Goal: Transaction & Acquisition: Obtain resource

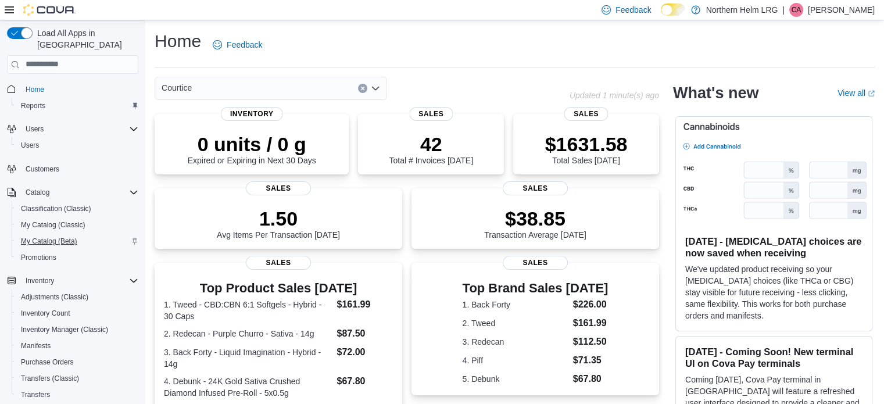
scroll to position [116, 0]
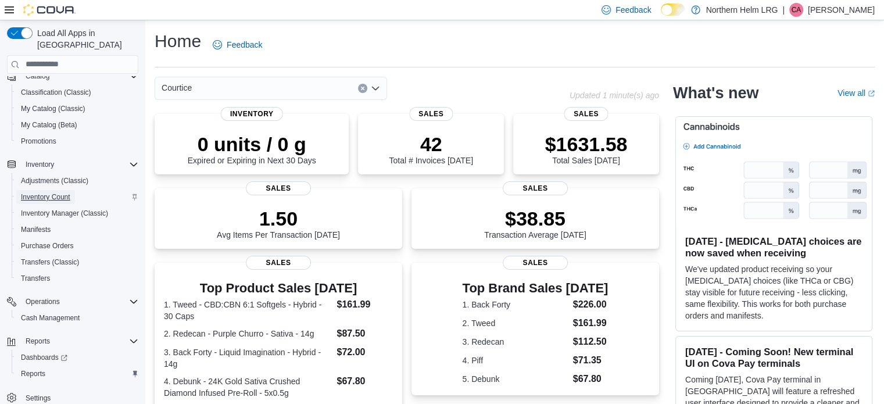
click at [58, 192] on span "Inventory Count" at bounding box center [45, 196] width 49 height 9
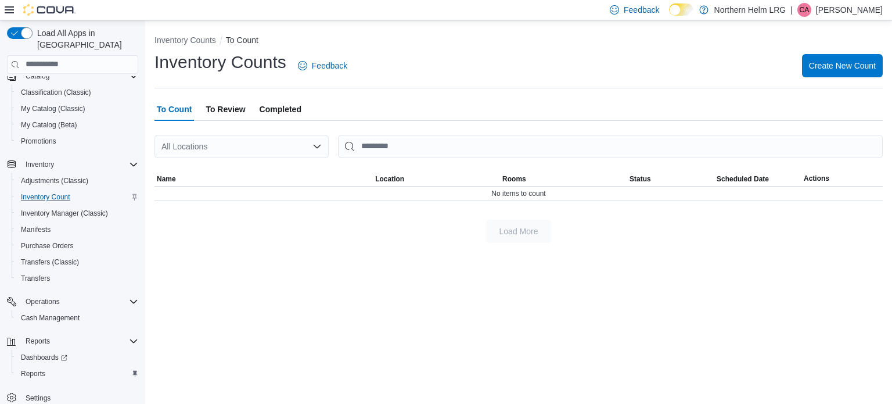
click at [237, 107] on span "To Review" at bounding box center [226, 109] width 40 height 23
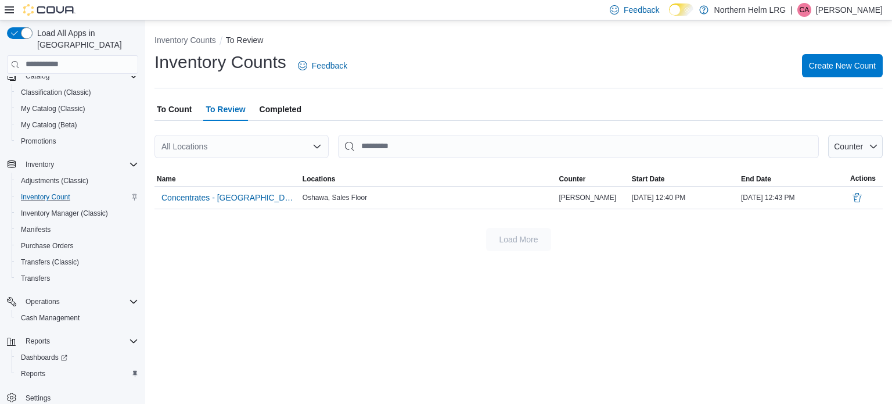
click at [284, 111] on span "Completed" at bounding box center [281, 109] width 42 height 23
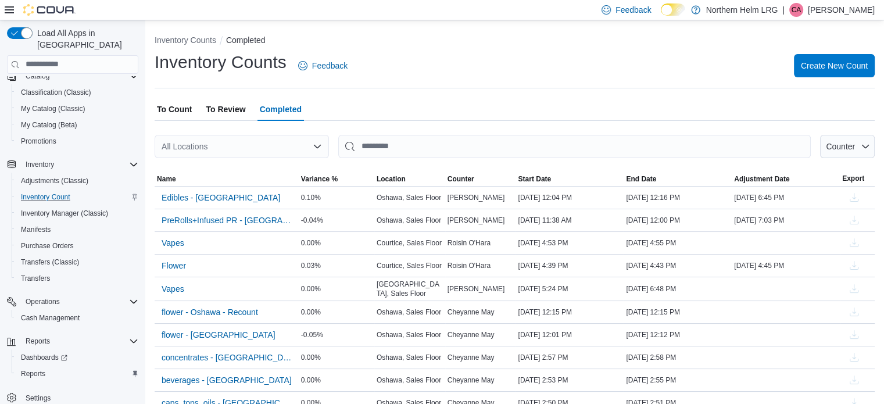
click at [293, 148] on div "All Locations" at bounding box center [242, 146] width 174 height 23
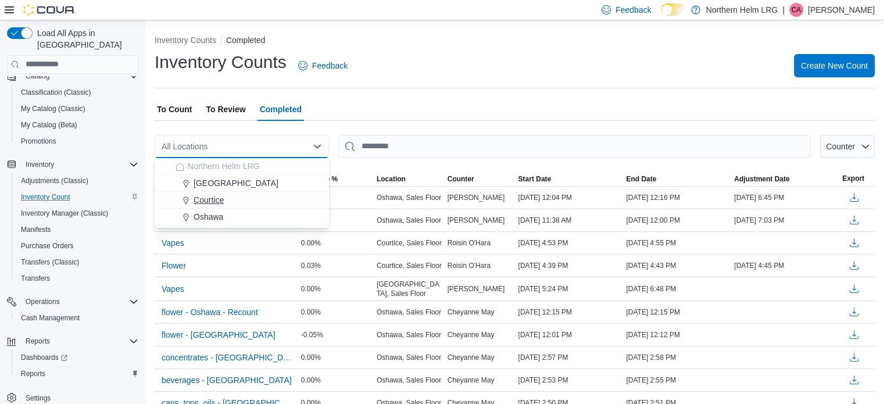
click at [234, 199] on div "Courtice" at bounding box center [248, 200] width 146 height 12
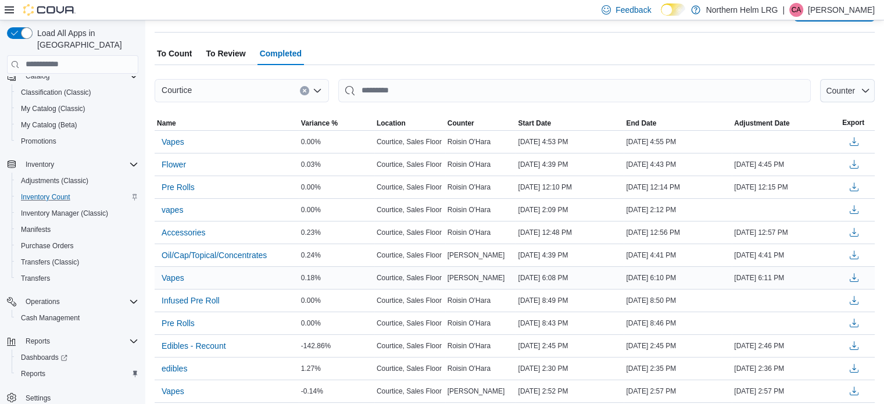
scroll to position [57, 0]
click at [196, 341] on span "Edibles - Recount" at bounding box center [194, 345] width 64 height 12
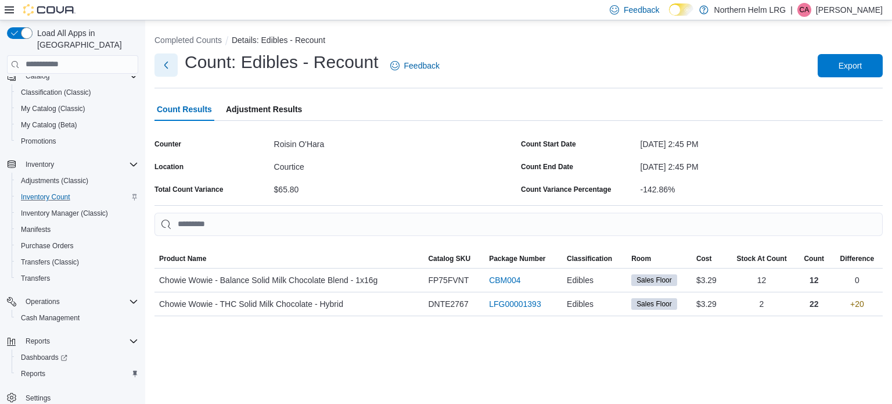
click at [167, 66] on button "Next" at bounding box center [166, 64] width 23 height 23
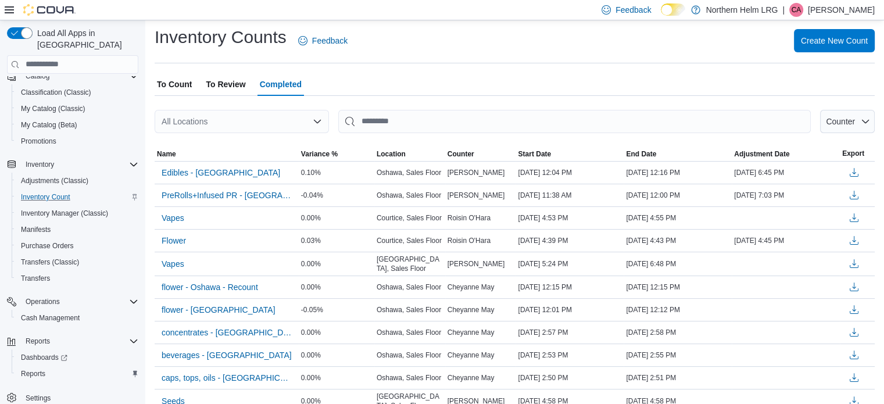
scroll to position [26, 0]
click at [311, 121] on div "All Locations" at bounding box center [242, 120] width 174 height 23
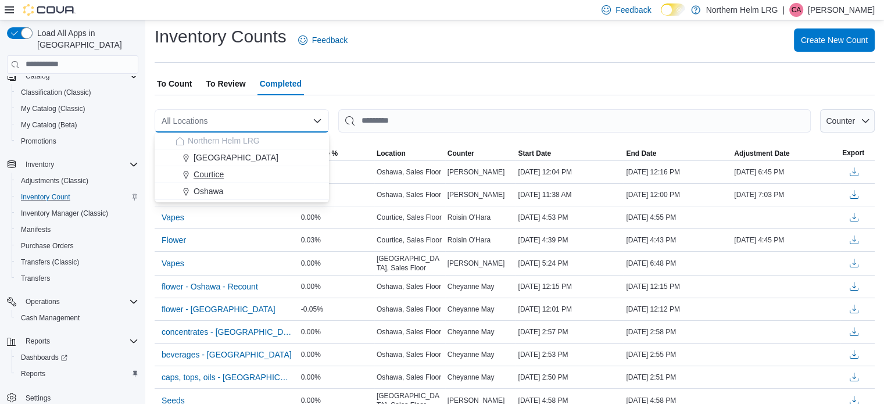
click at [232, 175] on div "Courtice" at bounding box center [248, 174] width 146 height 12
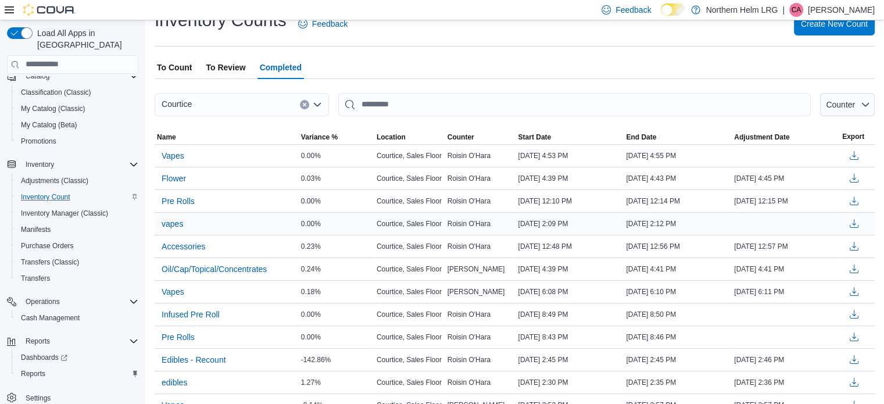
scroll to position [0, 0]
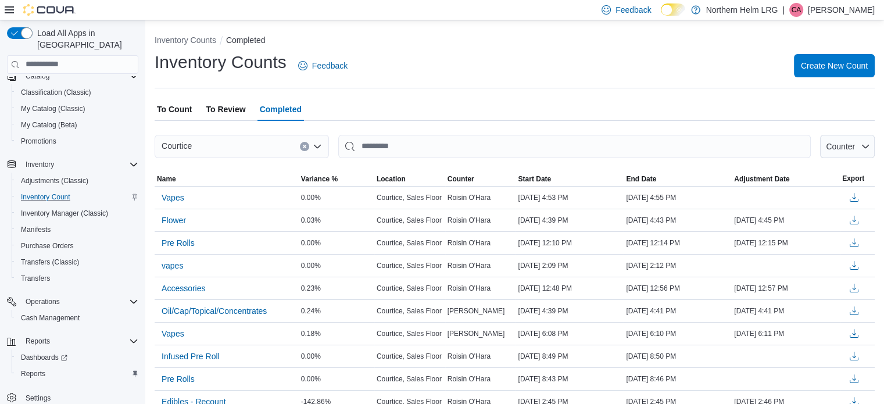
click at [175, 111] on span "To Count" at bounding box center [174, 109] width 35 height 23
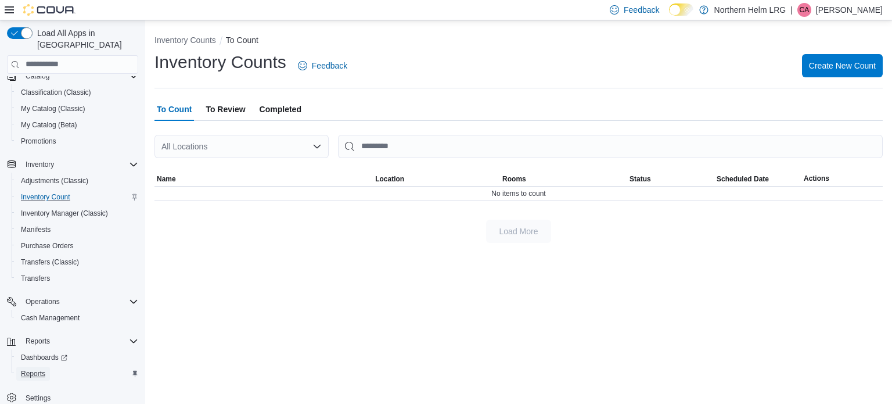
click at [37, 369] on span "Reports" at bounding box center [33, 373] width 24 height 9
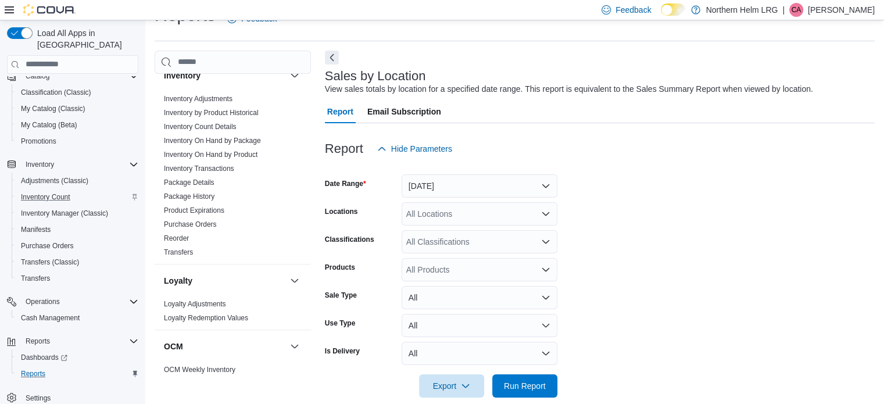
scroll to position [27, 0]
click at [228, 139] on link "Inventory On Hand by Package" at bounding box center [212, 140] width 97 height 8
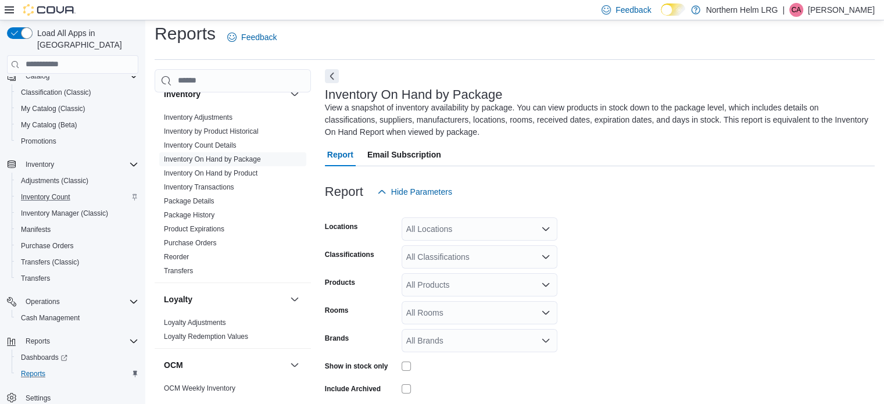
scroll to position [51, 0]
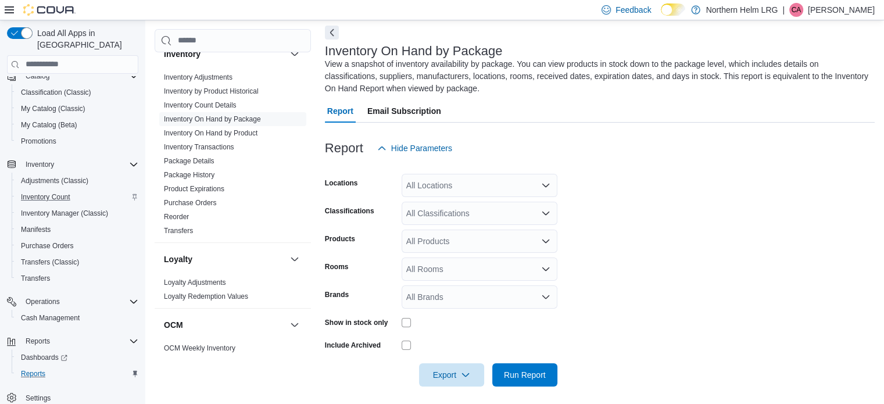
click at [466, 187] on div "All Locations" at bounding box center [479, 185] width 156 height 23
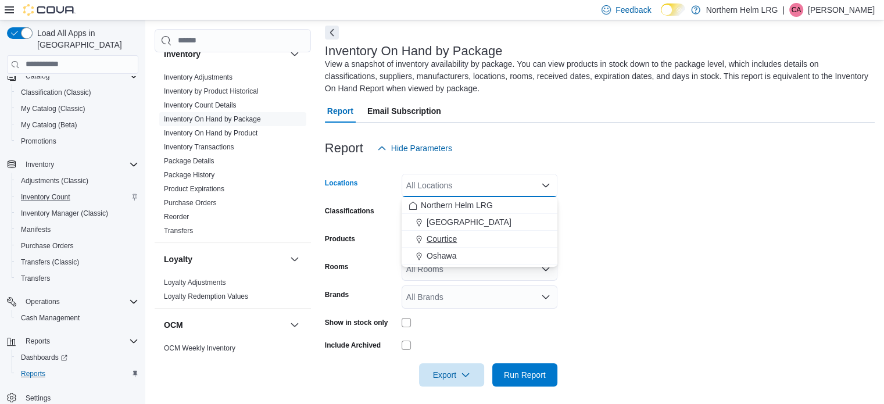
click at [439, 236] on span "Courtice" at bounding box center [441, 239] width 30 height 12
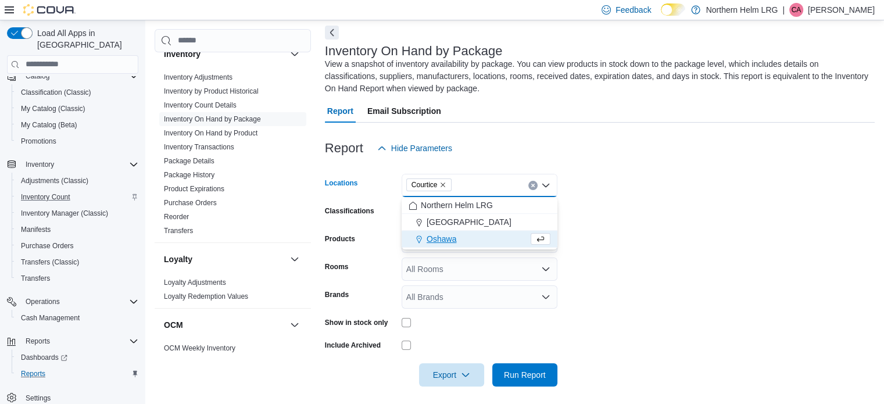
click at [632, 239] on form "Locations [GEOGRAPHIC_DATA] Combo box. Selected. [GEOGRAPHIC_DATA]. Press Backs…" at bounding box center [600, 273] width 550 height 227
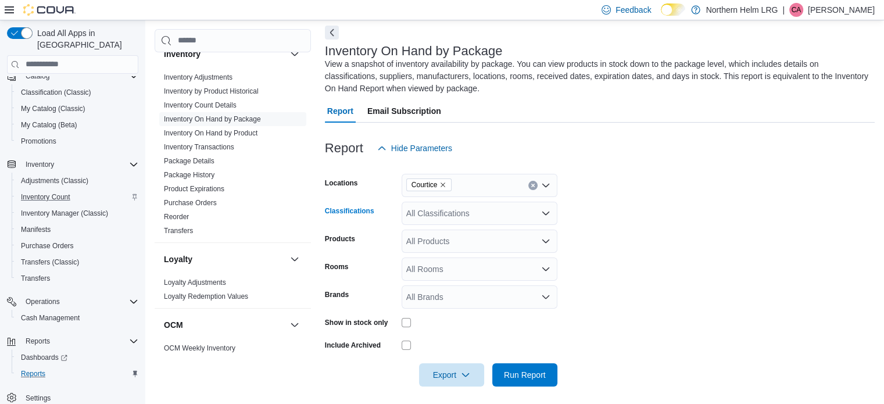
click at [521, 208] on div "All Classifications" at bounding box center [479, 213] width 156 height 23
type input "***"
click at [482, 245] on div "Pre-Roll" at bounding box center [479, 250] width 142 height 12
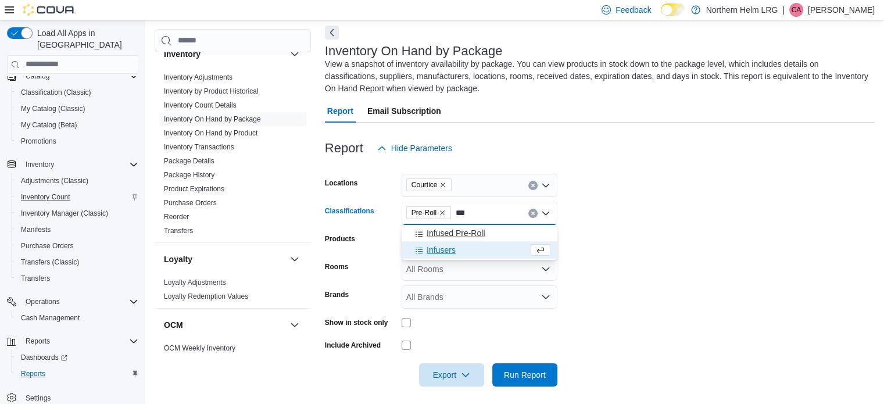
type input "***"
click at [483, 235] on span "Infused Pre-Roll" at bounding box center [455, 233] width 58 height 12
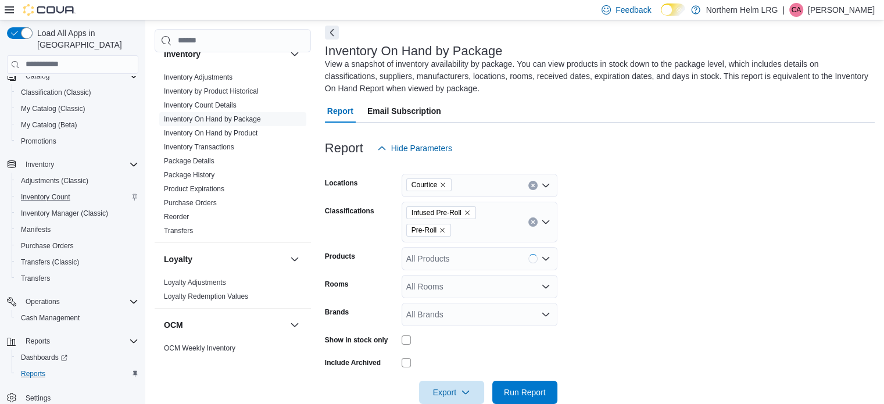
click at [580, 248] on form "Locations Courtice Classifications Infused Pre-Roll Pre-Roll Products All Produ…" at bounding box center [600, 282] width 550 height 244
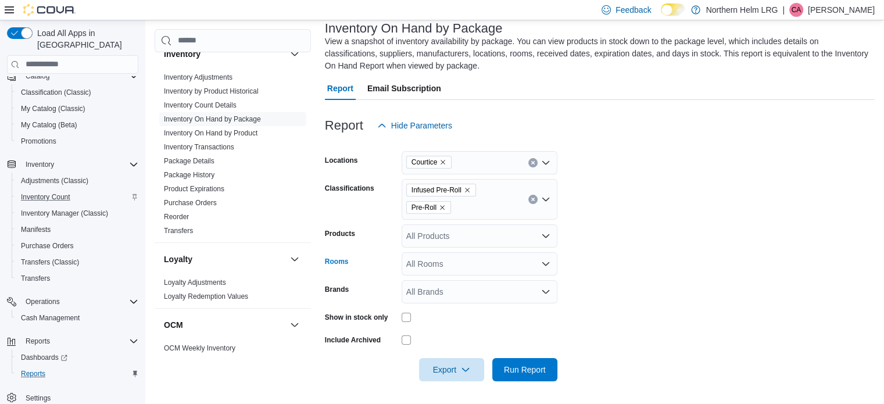
click at [546, 263] on icon "Open list of options" at bounding box center [545, 263] width 9 height 9
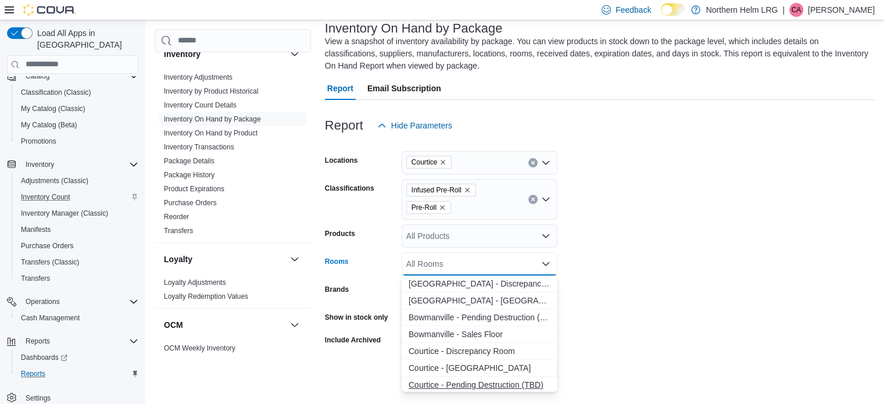
scroll to position [35, 0]
click at [494, 367] on span "Courtice - Sales Floor" at bounding box center [479, 367] width 142 height 12
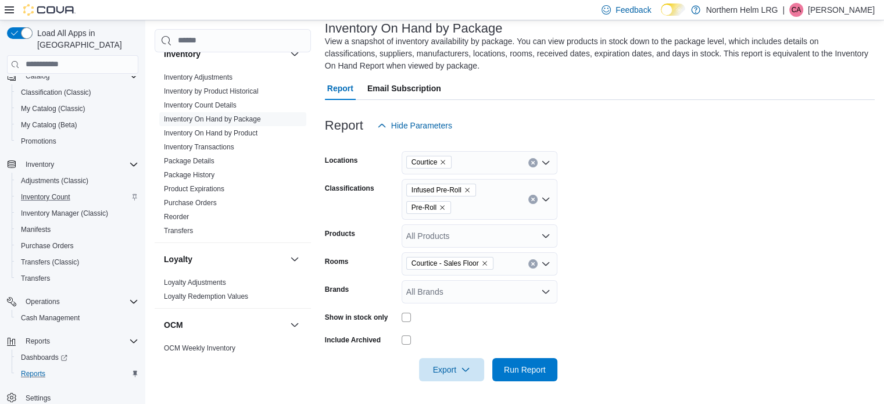
click at [593, 325] on form "Locations Courtice Classifications Infused Pre-Roll Pre-Roll Products All Produ…" at bounding box center [600, 259] width 550 height 244
click at [543, 228] on div "All Products" at bounding box center [479, 235] width 156 height 23
click at [604, 267] on form "Locations Courtice Classifications Infused Pre-Roll Pre-Roll Products All Produ…" at bounding box center [600, 259] width 550 height 244
click at [528, 370] on span "Run Report" at bounding box center [525, 369] width 42 height 12
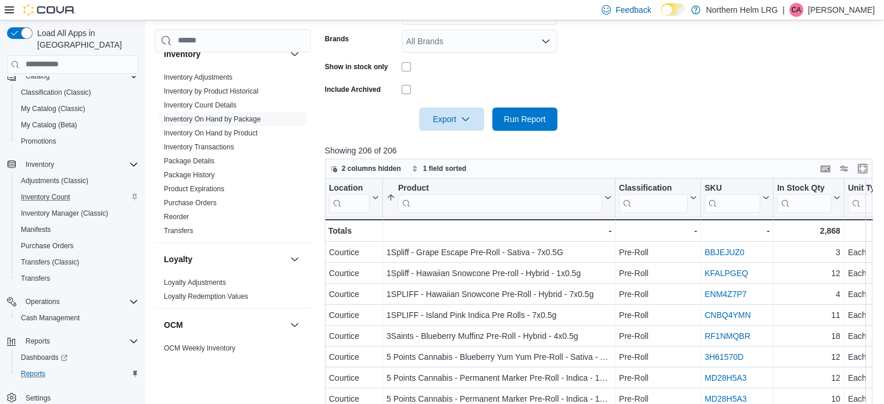
scroll to position [324, 0]
click at [444, 124] on span "Export" at bounding box center [451, 118] width 51 height 23
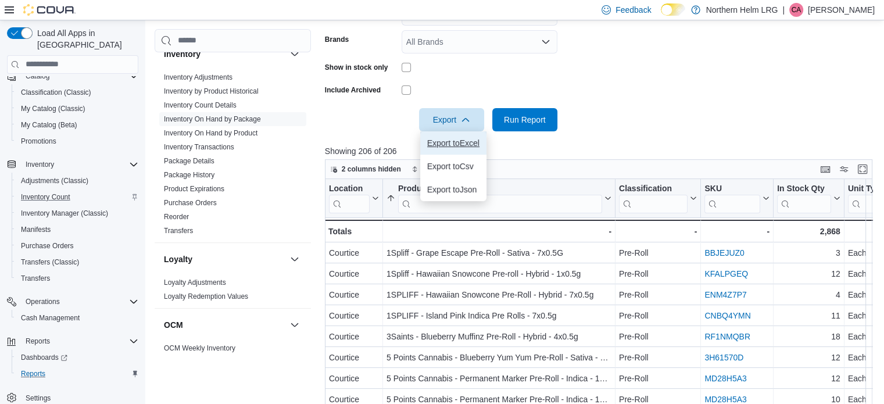
click at [469, 145] on span "Export to Excel" at bounding box center [453, 142] width 52 height 9
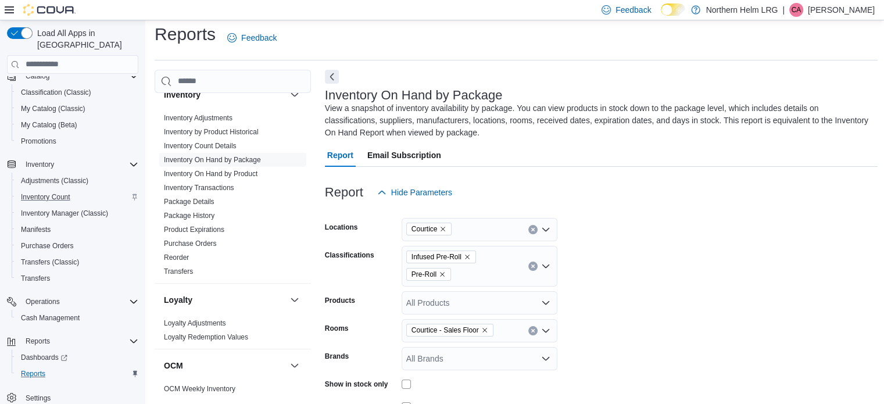
scroll to position [0, 0]
